Goal: Task Accomplishment & Management: Manage account settings

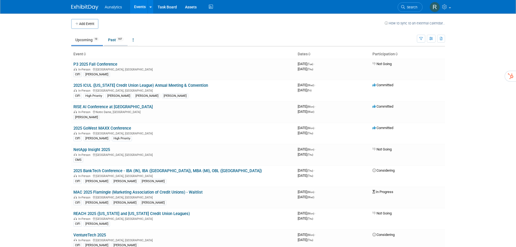
click at [116, 44] on link "Past 197" at bounding box center [116, 40] width 24 height 10
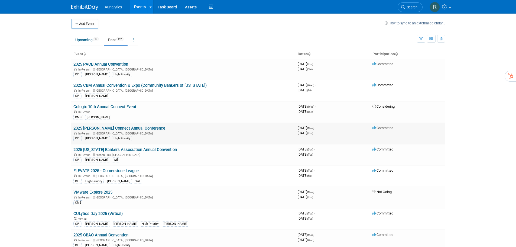
click at [115, 131] on div "In-Person San Diego, CA" at bounding box center [183, 133] width 220 height 4
click at [116, 129] on link "2025 [PERSON_NAME] Connect Annual Conference" at bounding box center [119, 128] width 92 height 5
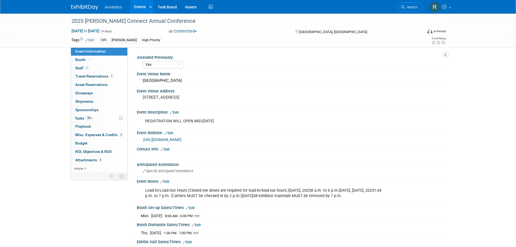
select select "Yes"
click at [89, 152] on span "ROI, Objectives & ROO 0" at bounding box center [93, 151] width 36 height 4
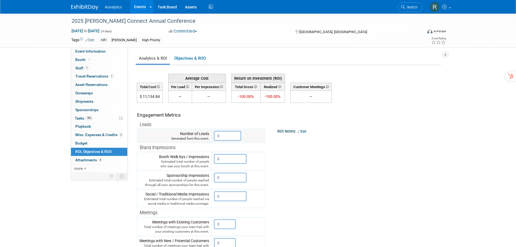
click at [237, 136] on input "0" at bounding box center [227, 136] width 27 height 10
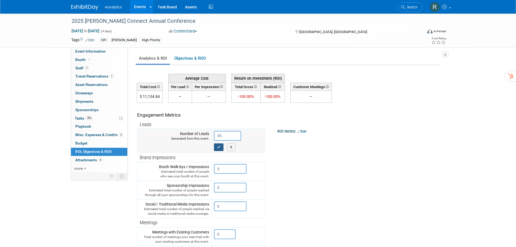
type input "55"
click at [219, 148] on icon "button" at bounding box center [219, 147] width 4 height 4
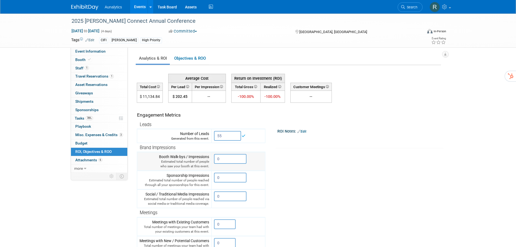
click at [232, 156] on input "0" at bounding box center [230, 159] width 33 height 10
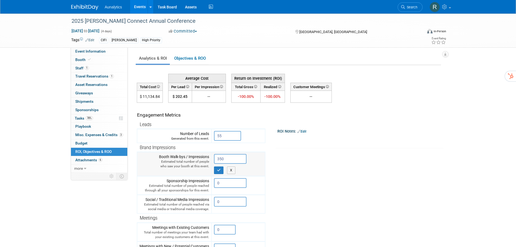
type input "350"
click at [220, 171] on icon "button" at bounding box center [219, 170] width 4 height 4
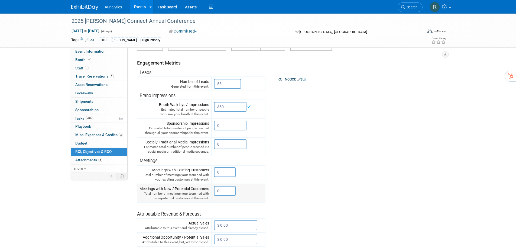
scroll to position [54, 0]
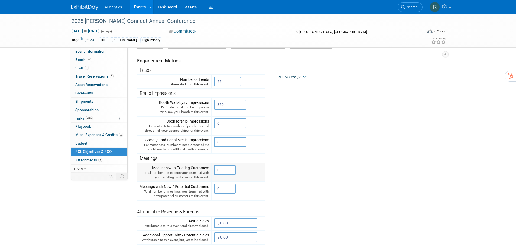
click at [223, 169] on input "0" at bounding box center [225, 170] width 22 height 10
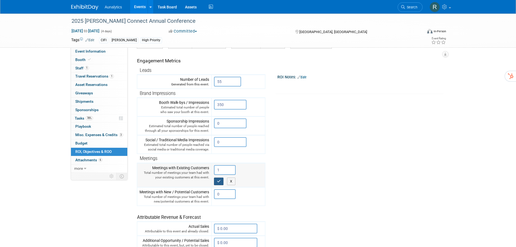
type input "1"
click at [220, 182] on icon "button" at bounding box center [219, 181] width 4 height 4
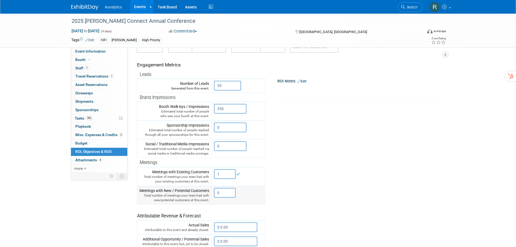
click at [221, 193] on input "0" at bounding box center [225, 193] width 22 height 10
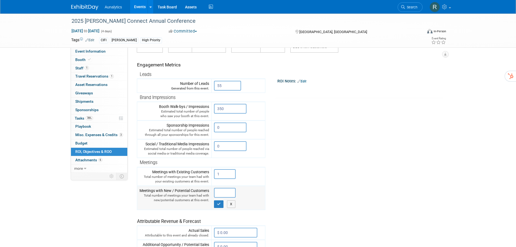
click at [221, 193] on input "text" at bounding box center [225, 193] width 22 height 10
type input "1"
click at [220, 205] on icon "button" at bounding box center [219, 204] width 4 height 4
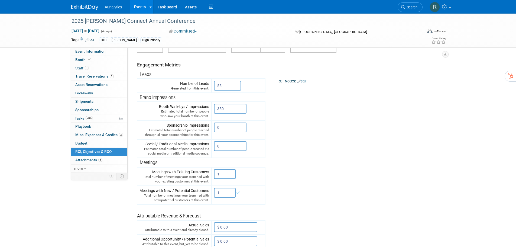
scroll to position [81, 0]
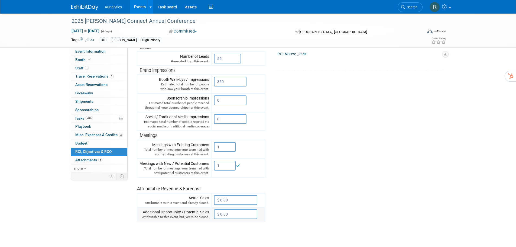
click at [235, 213] on input "$ 0.00" at bounding box center [235, 214] width 43 height 10
type input "$ 50,000.00"
click at [219, 224] on icon "button" at bounding box center [219, 226] width 4 height 4
click at [446, 43] on icon at bounding box center [443, 42] width 5 height 4
click at [310, 54] on div "ROI Notes: Edit" at bounding box center [361, 53] width 166 height 7
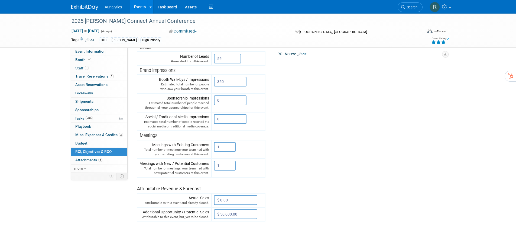
click at [306, 55] on link "Edit" at bounding box center [302, 54] width 9 height 4
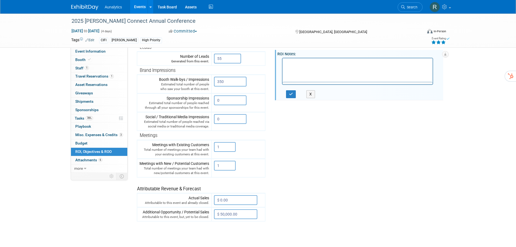
scroll to position [0, 0]
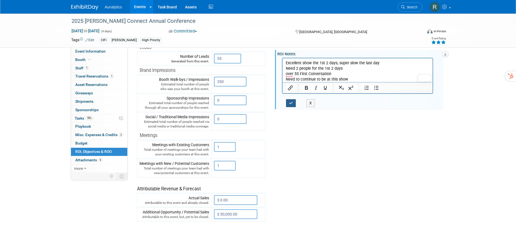
click at [288, 105] on button "button" at bounding box center [291, 103] width 10 height 8
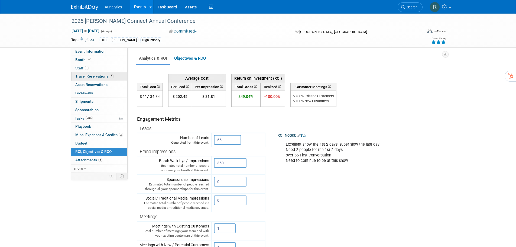
click at [86, 77] on span "Travel Reservations 1" at bounding box center [94, 76] width 38 height 4
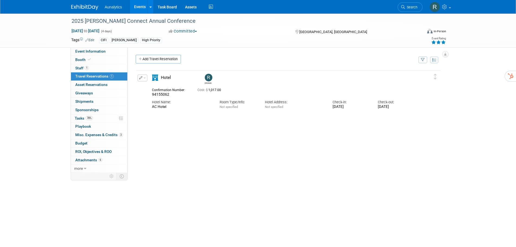
click at [233, 152] on div "Delete Reservation Ryan 94155062 Cost: $ 1,017.00" at bounding box center [289, 151] width 306 height 163
click at [158, 59] on link "Add Travel Reservation" at bounding box center [158, 59] width 45 height 9
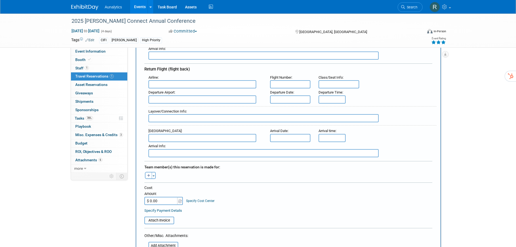
scroll to position [190, 0]
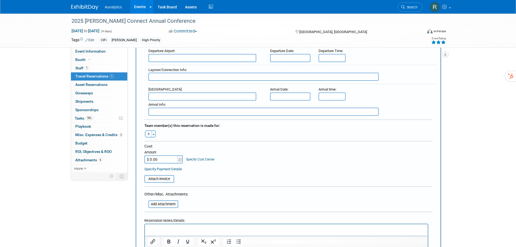
click at [149, 136] on button "button" at bounding box center [148, 133] width 7 height 7
select select
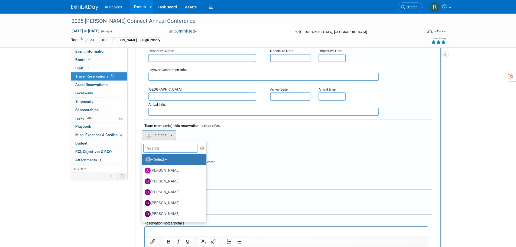
click at [157, 147] on input "text" at bounding box center [170, 148] width 54 height 9
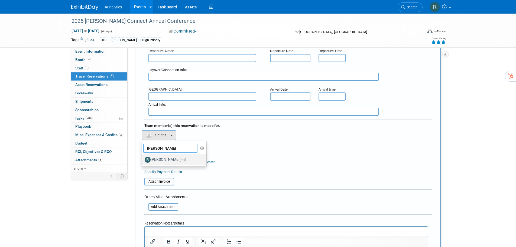
type input "ryan"
click at [165, 157] on label "Ryan Wilson (me)" at bounding box center [173, 159] width 57 height 9
click at [143, 157] on input "Ryan Wilson (me)" at bounding box center [141, 159] width 4 height 4
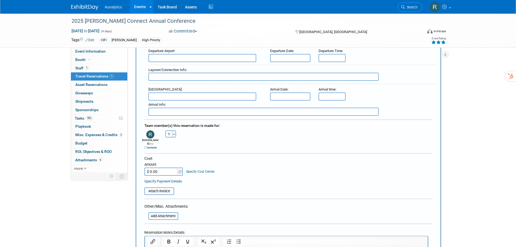
click at [174, 169] on input "$ 0.00" at bounding box center [161, 172] width 34 height 8
type input "$ 750.00"
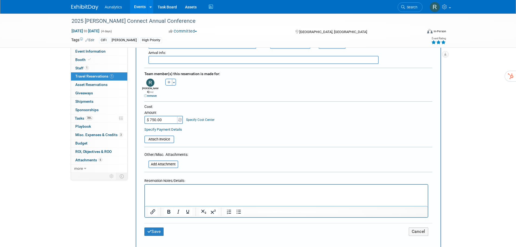
scroll to position [298, 0]
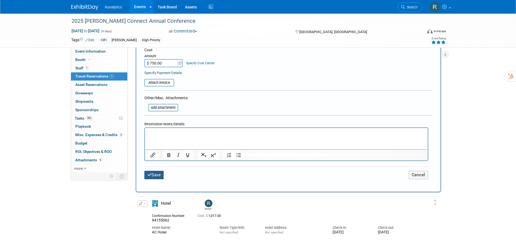
click at [162, 172] on button "Save" at bounding box center [154, 175] width 20 height 8
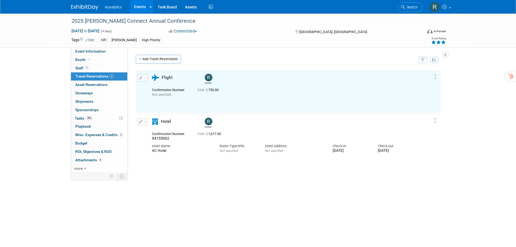
scroll to position [0, 0]
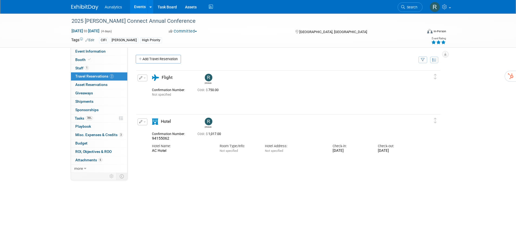
click at [144, 80] on button "button" at bounding box center [143, 78] width 10 height 7
click at [145, 87] on icon "button" at bounding box center [144, 87] width 4 height 4
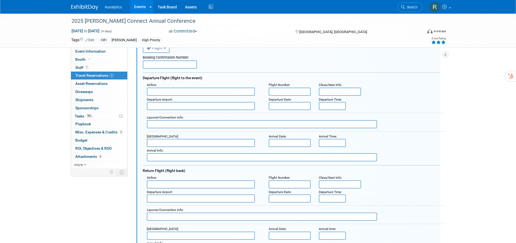
scroll to position [145, 0]
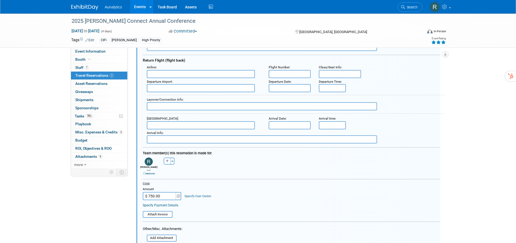
click at [165, 193] on input "$ 750.00" at bounding box center [160, 196] width 34 height 8
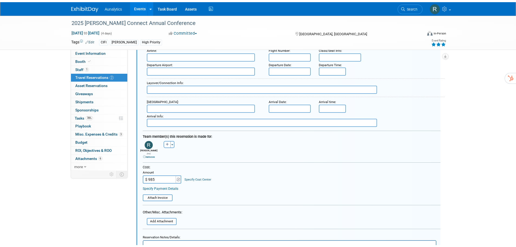
scroll to position [308, 0]
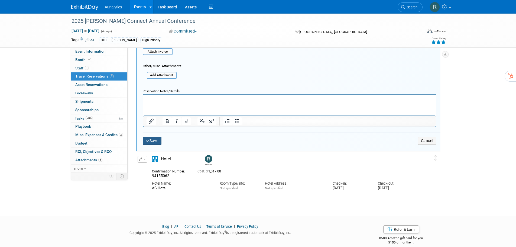
type input "$ 985.00"
click at [152, 140] on button "Save" at bounding box center [152, 141] width 19 height 8
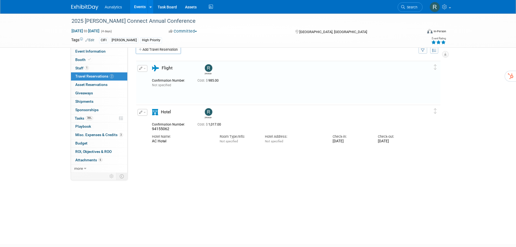
scroll to position [0, 0]
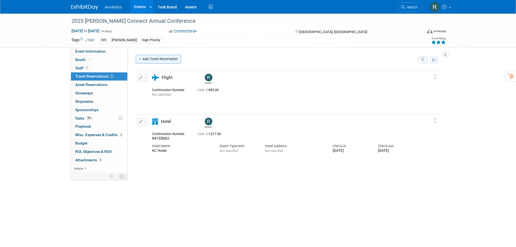
click at [156, 60] on link "Add Travel Reservation" at bounding box center [158, 59] width 45 height 9
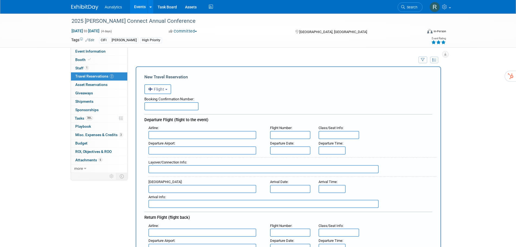
click at [160, 89] on span "Flight" at bounding box center [156, 89] width 16 height 4
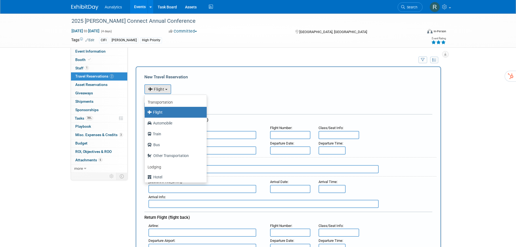
click at [219, 86] on div "<i class="fas fa-plane" style="padding: 6px 4px 6px 1px;"></i> Flight <i class=…" at bounding box center [288, 88] width 288 height 11
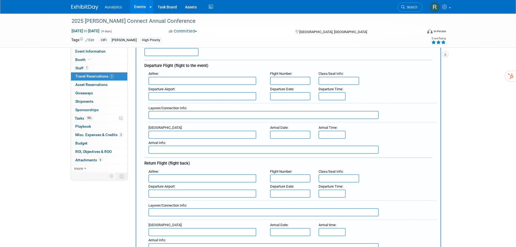
scroll to position [108, 0]
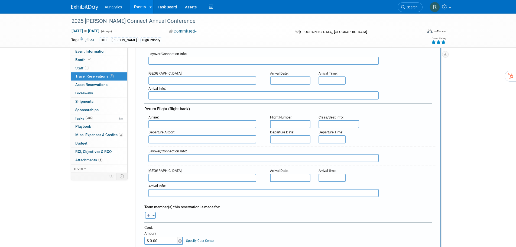
click at [147, 216] on icon "button" at bounding box center [148, 216] width 3 height 4
select select
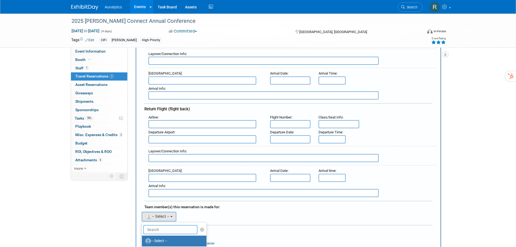
click at [176, 227] on input "text" at bounding box center [170, 229] width 54 height 9
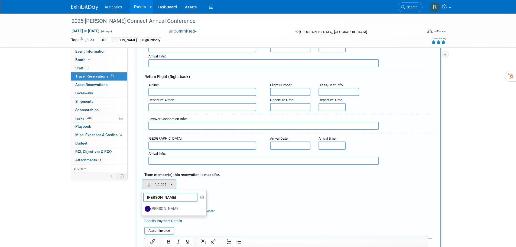
scroll to position [190, 0]
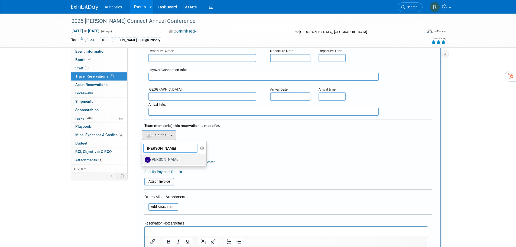
type input "julie"
click at [165, 158] on label "Julie Grisanti-Cieslak" at bounding box center [173, 159] width 57 height 9
click at [143, 158] on input "Julie Grisanti-Cieslak" at bounding box center [141, 159] width 4 height 4
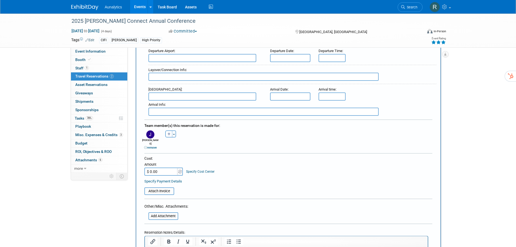
click at [172, 169] on input "$ 0.00" at bounding box center [161, 172] width 34 height 8
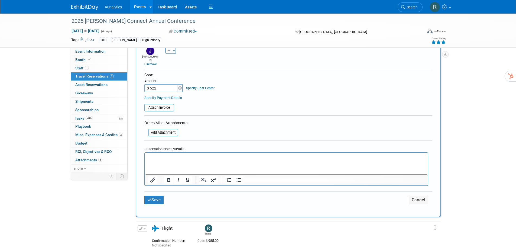
scroll to position [325, 0]
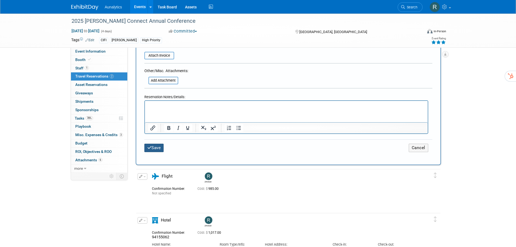
type input "$ 522.00"
click at [152, 144] on button "Save" at bounding box center [154, 148] width 20 height 8
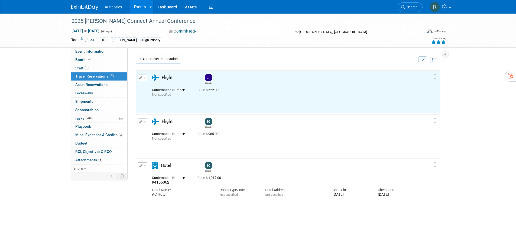
scroll to position [0, 0]
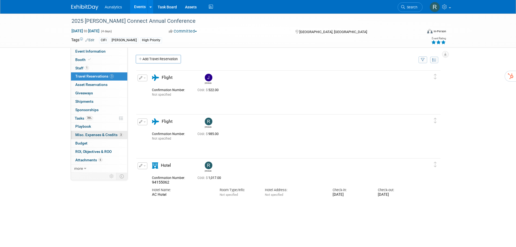
click at [94, 135] on span "Misc. Expenses & Credits 3" at bounding box center [99, 135] width 48 height 4
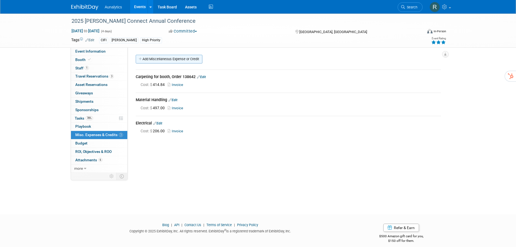
click at [174, 55] on link "Add Miscellaneous Expense or Credit" at bounding box center [169, 59] width 67 height 9
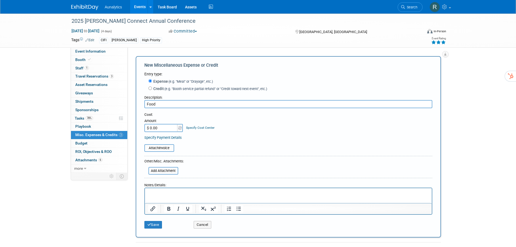
type input "Food"
type input "$ 626.00"
click at [154, 225] on button "Save" at bounding box center [153, 225] width 18 height 8
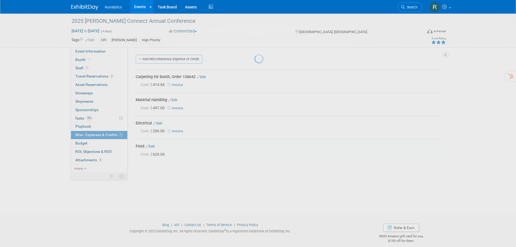
scroll to position [5, 0]
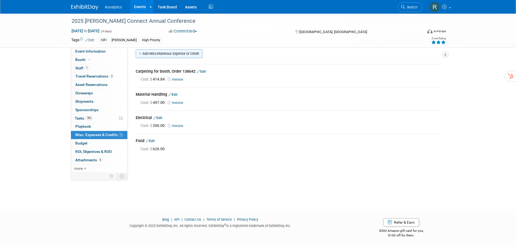
click at [175, 52] on link "Add Miscellaneous Expense or Credit" at bounding box center [169, 53] width 67 height 9
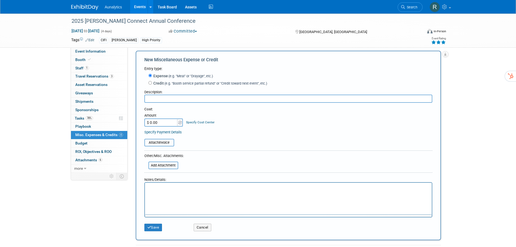
scroll to position [0, 0]
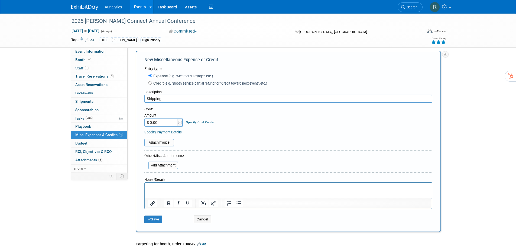
type input "Shipping"
type input "$ 55.00"
click at [154, 219] on button "Save" at bounding box center [153, 220] width 18 height 8
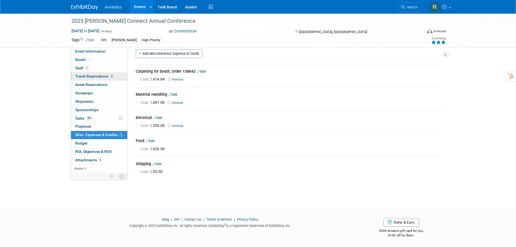
click at [91, 77] on span "Travel Reservations 3" at bounding box center [94, 76] width 38 height 4
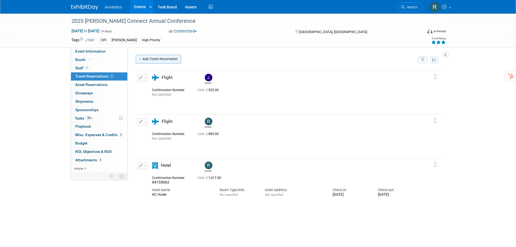
click at [151, 59] on link "Add Travel Reservation" at bounding box center [158, 59] width 45 height 9
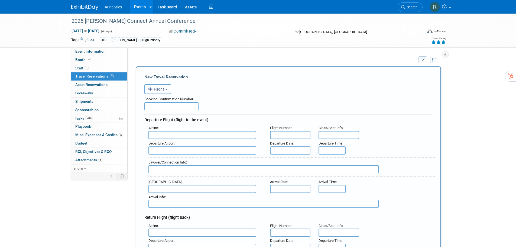
click at [159, 89] on span "Flight" at bounding box center [156, 89] width 16 height 4
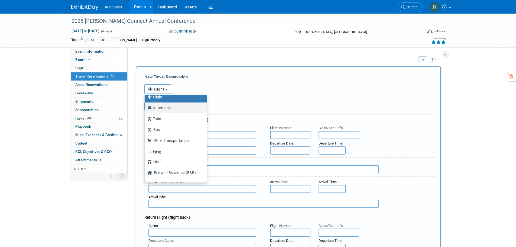
scroll to position [23, 0]
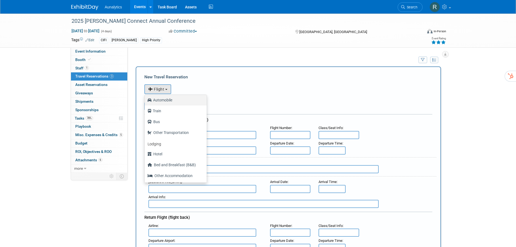
click at [164, 101] on label "Automobile" at bounding box center [174, 100] width 54 height 9
click at [146, 101] on input "Automobile" at bounding box center [144, 100] width 4 height 4
select select "4"
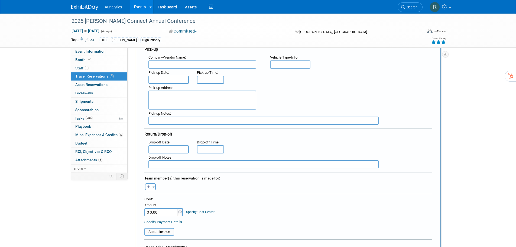
scroll to position [108, 0]
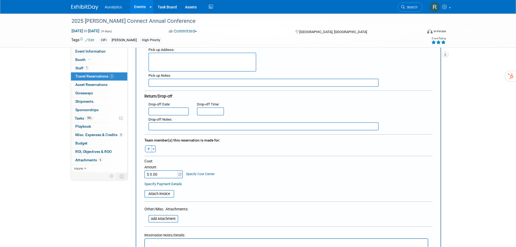
click at [168, 175] on input "$ 0.00" at bounding box center [161, 174] width 34 height 8
type input "$ 109.00"
click at [149, 147] on icon "button" at bounding box center [148, 149] width 3 height 4
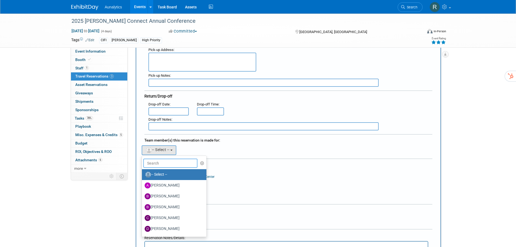
click at [155, 162] on input "text" at bounding box center [170, 163] width 54 height 9
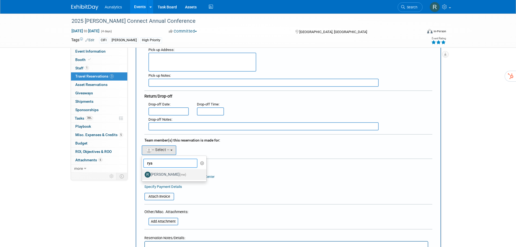
type input "rya"
click at [156, 175] on label "Ryan Wilson (me)" at bounding box center [173, 174] width 57 height 9
click at [143, 175] on input "Ryan Wilson (me)" at bounding box center [141, 174] width 4 height 4
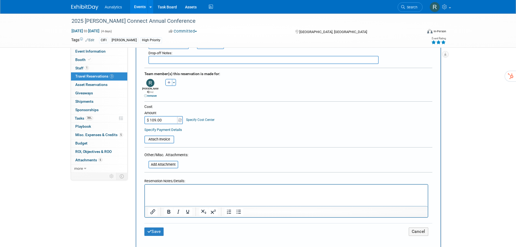
scroll to position [244, 0]
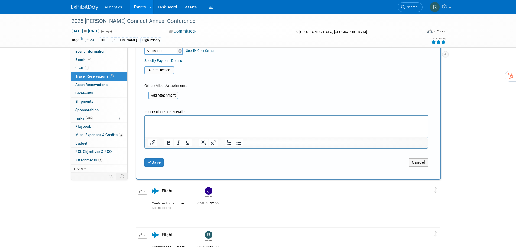
click at [156, 163] on div "Save Cancel" at bounding box center [288, 162] width 288 height 17
click at [155, 160] on button "Save" at bounding box center [154, 162] width 20 height 8
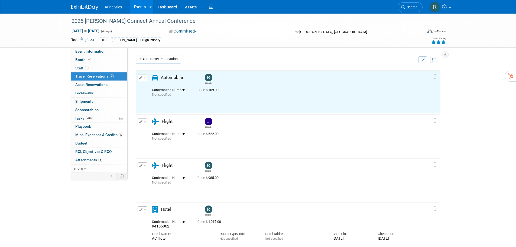
scroll to position [0, 0]
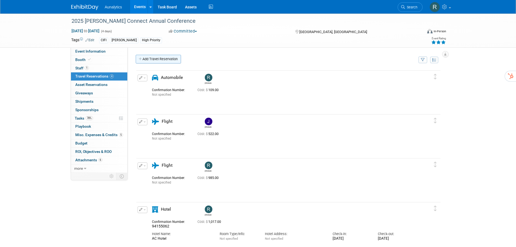
click at [154, 61] on link "Add Travel Reservation" at bounding box center [158, 59] width 45 height 9
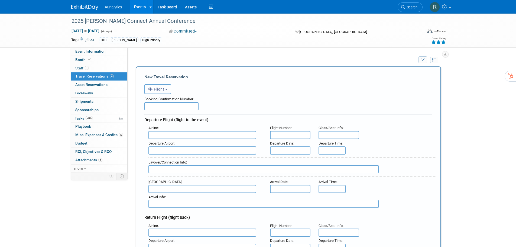
click at [159, 93] on button "Flight" at bounding box center [157, 89] width 27 height 10
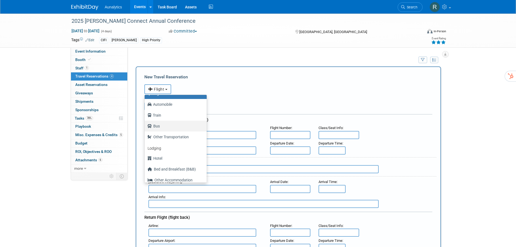
scroll to position [23, 0]
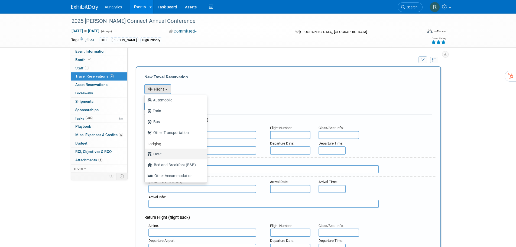
click at [161, 151] on label "Hotel" at bounding box center [174, 154] width 54 height 9
click at [146, 152] on input "Hotel" at bounding box center [144, 154] width 4 height 4
select select "6"
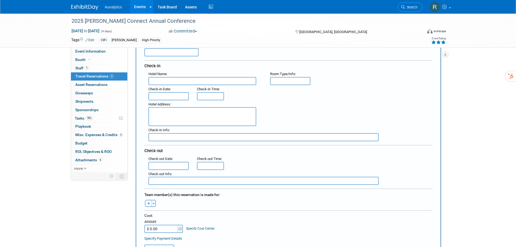
scroll to position [108, 0]
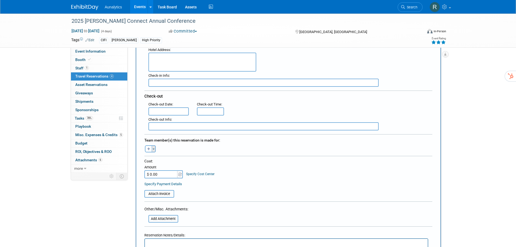
click at [153, 151] on button "Toggle Dropdown" at bounding box center [154, 148] width 4 height 7
click at [149, 150] on icon "button" at bounding box center [148, 149] width 3 height 4
select select
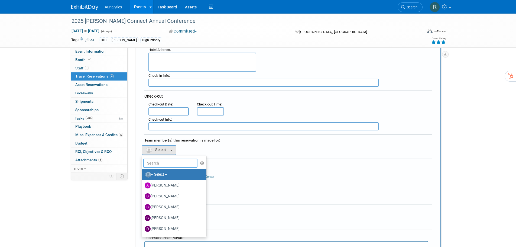
click at [154, 165] on input "text" at bounding box center [170, 163] width 54 height 9
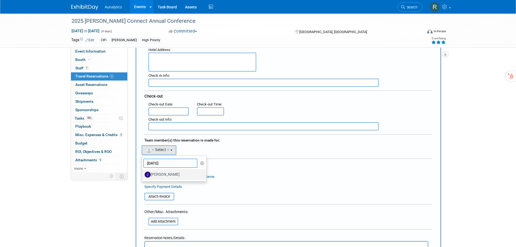
type input "Jul"
click at [159, 172] on label "Julie Grisanti-Cieslak" at bounding box center [173, 174] width 57 height 9
click at [143, 172] on input "Julie Grisanti-Cieslak" at bounding box center [141, 174] width 4 height 4
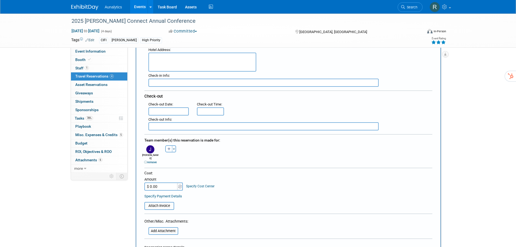
scroll to position [136, 0]
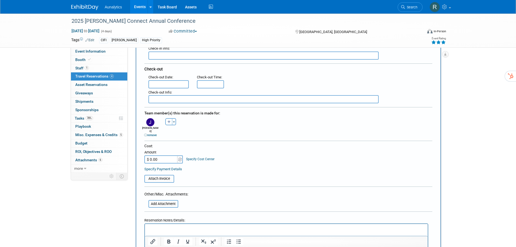
click at [162, 155] on input "$ 0.00" at bounding box center [161, 159] width 34 height 8
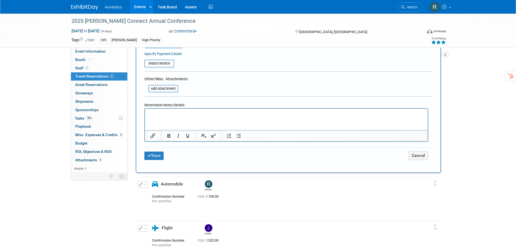
scroll to position [271, 0]
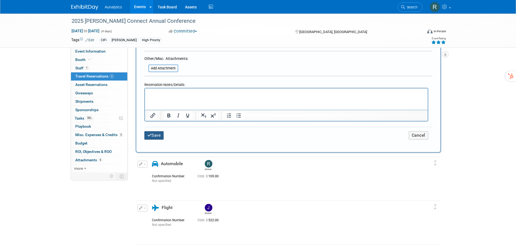
type input "$ 1,586.00"
click at [156, 133] on button "Save" at bounding box center [154, 135] width 20 height 8
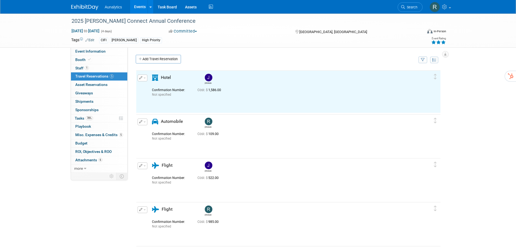
scroll to position [0, 0]
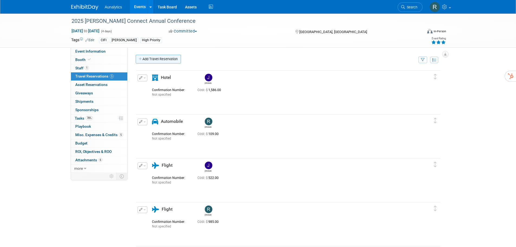
click at [154, 59] on link "Add Travel Reservation" at bounding box center [158, 59] width 45 height 9
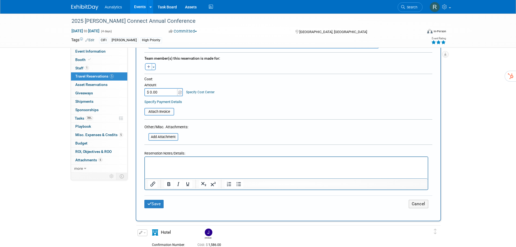
scroll to position [325, 0]
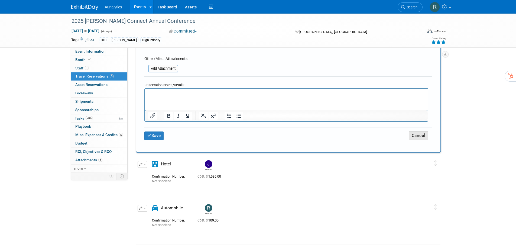
click at [417, 134] on button "Cancel" at bounding box center [419, 135] width 20 height 8
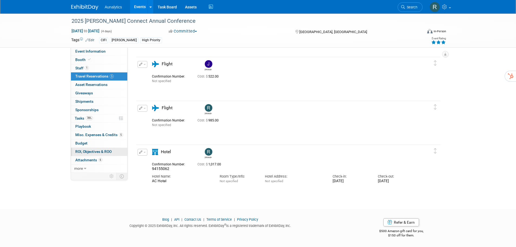
scroll to position [0, 0]
click at [78, 153] on span "ROI, Objectives & ROO 0" at bounding box center [93, 151] width 36 height 4
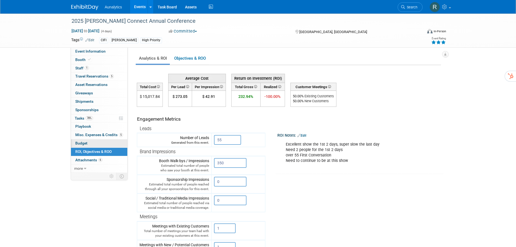
click at [91, 142] on link "Budget" at bounding box center [99, 143] width 56 height 8
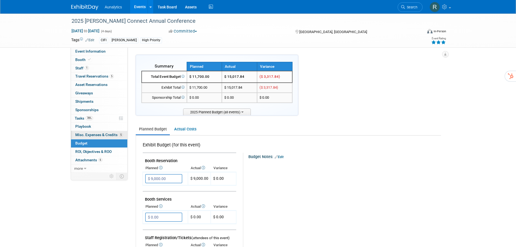
click at [96, 132] on link "5 Misc. Expenses & Credits 5" at bounding box center [99, 135] width 56 height 8
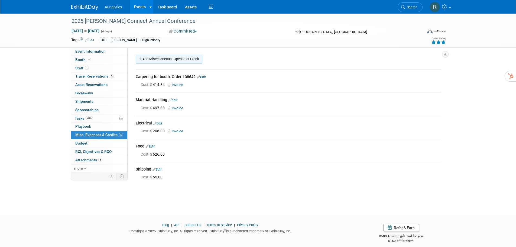
click at [173, 57] on link "Add Miscellaneous Expense or Credit" at bounding box center [169, 59] width 67 height 9
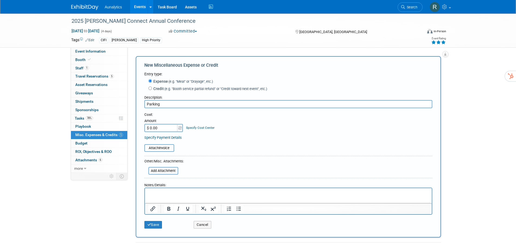
type input "Parking"
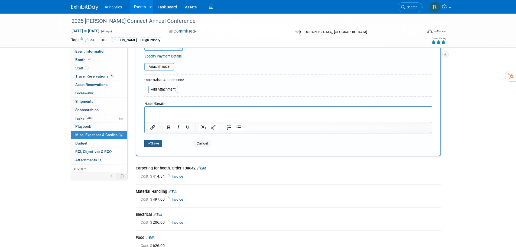
type input "$ 64.00"
click at [150, 142] on icon "submit" at bounding box center [149, 144] width 4 height 4
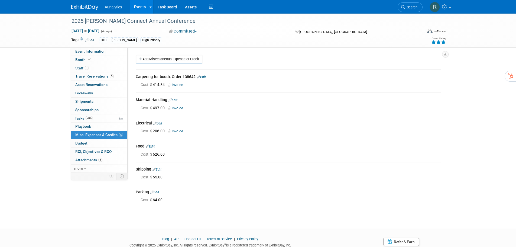
drag, startPoint x: 198, startPoint y: 152, endPoint x: 174, endPoint y: 147, distance: 24.8
click at [198, 152] on div "Cost: $ 626.00" at bounding box center [291, 154] width 301 height 5
click at [151, 146] on link "Edit" at bounding box center [150, 146] width 9 height 4
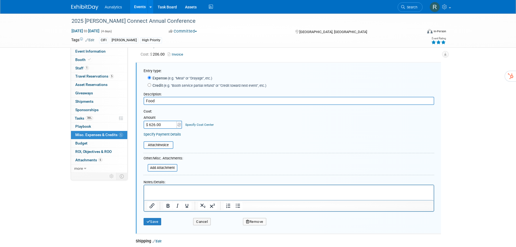
click at [166, 127] on input "$ 626.00" at bounding box center [161, 125] width 34 height 8
type input "$ 658.00"
click at [152, 219] on button "Save" at bounding box center [153, 222] width 18 height 8
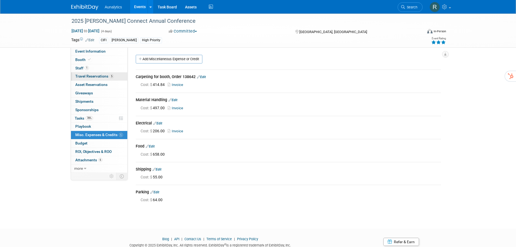
click at [81, 76] on span "Travel Reservations 5" at bounding box center [94, 76] width 38 height 4
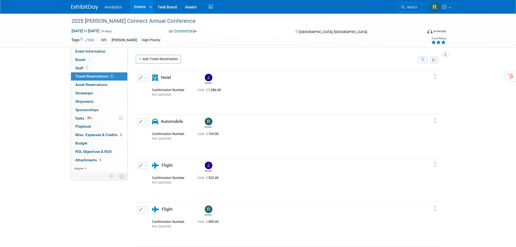
click at [142, 124] on button "button" at bounding box center [143, 121] width 10 height 7
click at [145, 131] on icon "button" at bounding box center [144, 131] width 4 height 4
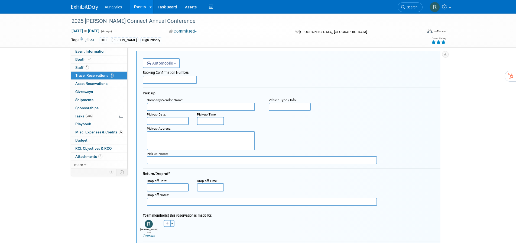
scroll to position [135, 0]
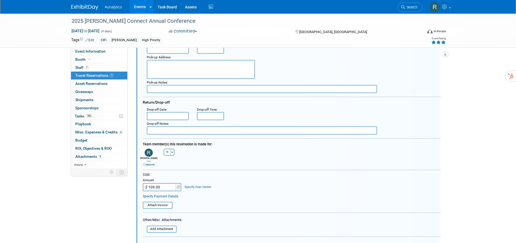
drag, startPoint x: 149, startPoint y: 184, endPoint x: 171, endPoint y: 184, distance: 22.0
click at [171, 184] on input "$ 109.00" at bounding box center [160, 187] width 34 height 8
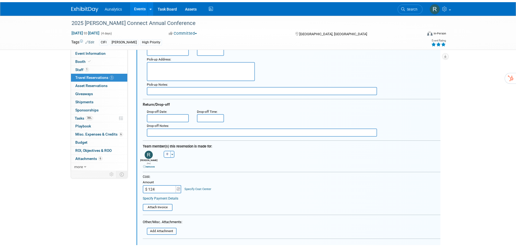
scroll to position [270, 0]
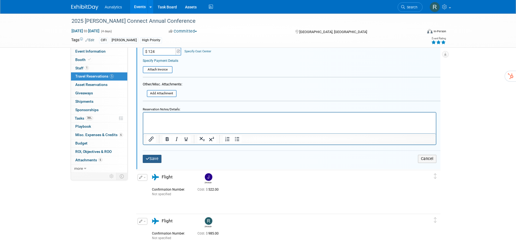
type input "$ 124.00"
click at [151, 158] on button "Save" at bounding box center [152, 159] width 19 height 8
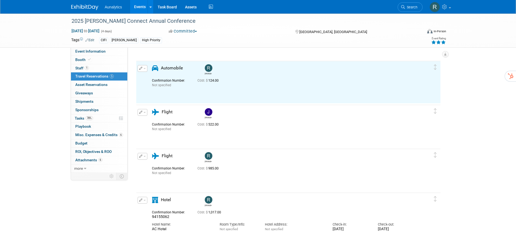
scroll to position [0, 0]
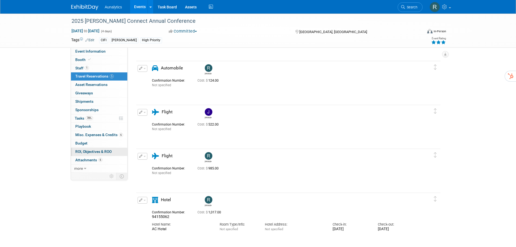
click at [90, 154] on link "0 ROI, Objectives & ROO 0" at bounding box center [99, 152] width 56 height 8
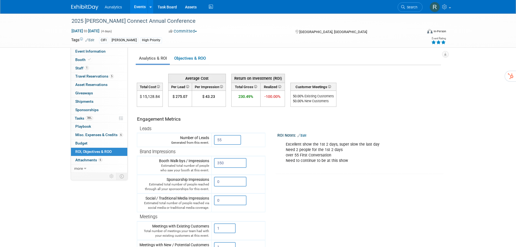
click at [70, 143] on div "Event Information Event Info Booth Booth 1 Staff 1 Staff 5 Travel Reservations …" at bounding box center [258, 169] width 382 height 311
click at [78, 143] on span "Budget" at bounding box center [81, 143] width 12 height 4
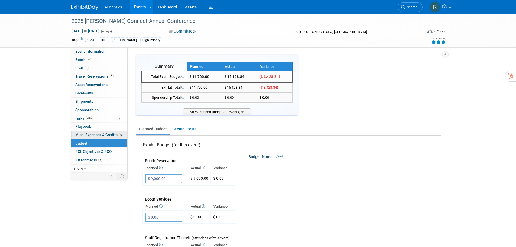
click at [91, 134] on span "Misc. Expenses & Credits 6" at bounding box center [99, 135] width 48 height 4
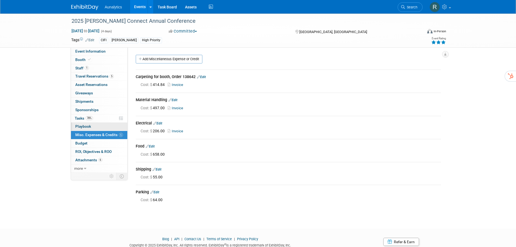
click at [93, 126] on link "0 Playbook 0" at bounding box center [99, 127] width 56 height 8
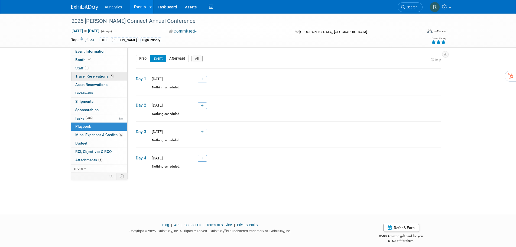
click at [98, 78] on span "Travel Reservations 5" at bounding box center [94, 76] width 38 height 4
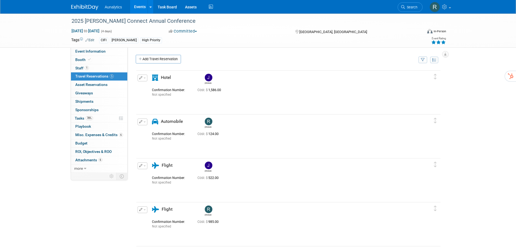
click at [88, 10] on img at bounding box center [84, 7] width 27 height 5
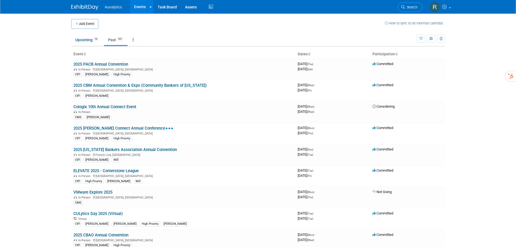
click at [113, 38] on link "Past 197" at bounding box center [116, 40] width 24 height 10
click at [151, 149] on link "2025 [US_STATE] Bankers Association Annual Convention" at bounding box center [125, 149] width 104 height 5
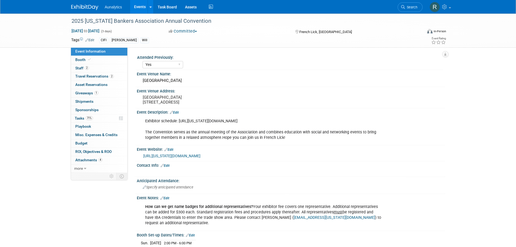
select select "Yes"
select select "CIFI Sales"
select select "Financial"
select select "Bank"
select select "State"
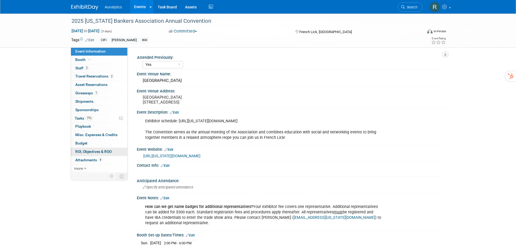
click at [102, 151] on span "ROI, Objectives & ROO 0" at bounding box center [93, 151] width 36 height 4
